Goal: Browse casually: Explore the website without a specific task or goal

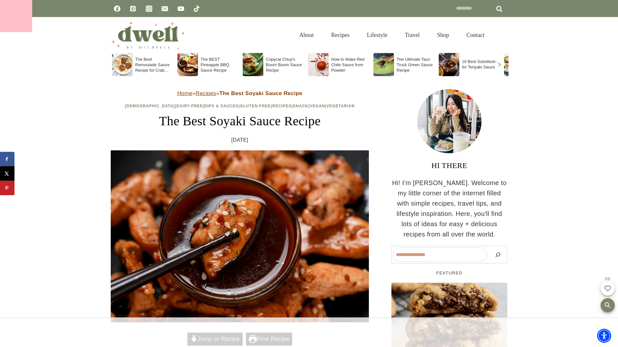
click at [16, 16] on div at bounding box center [16, 16] width 32 height 32
